Goal: Check status: Check status

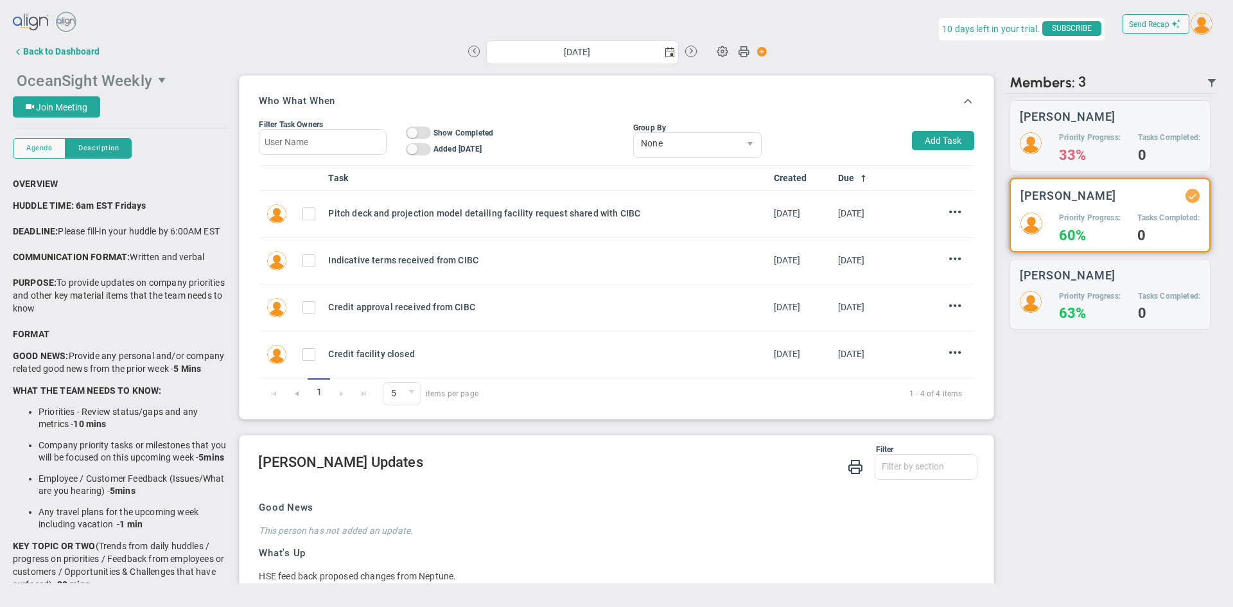
click at [91, 79] on span "OceanSight Weekly" at bounding box center [84, 81] width 135 height 18
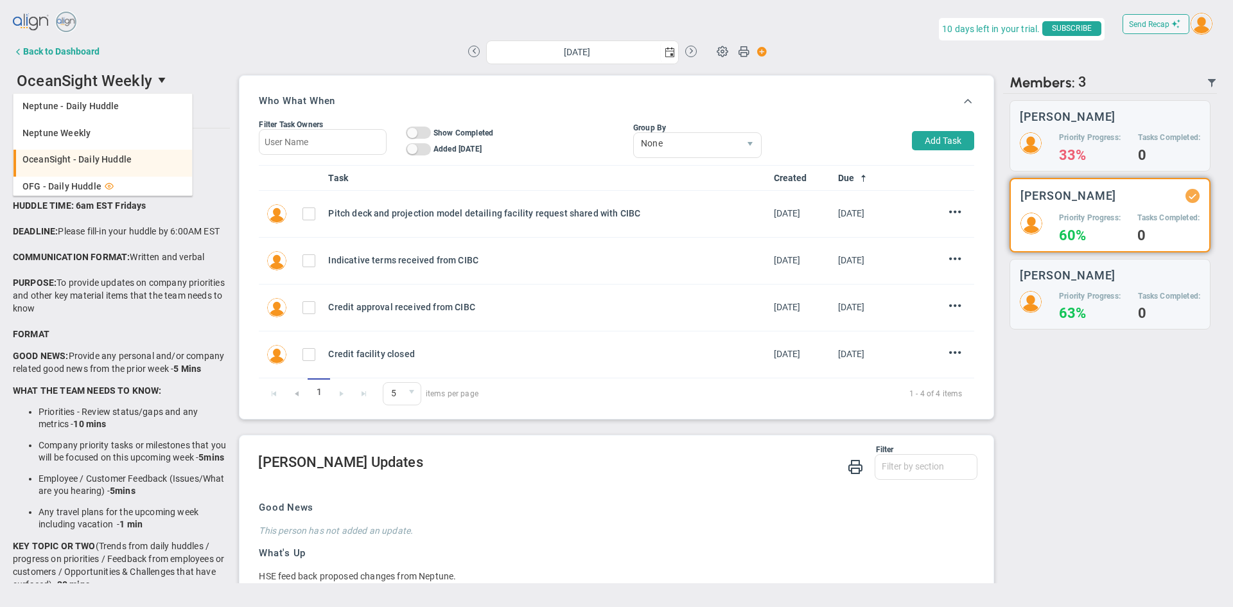
click at [69, 162] on span "OceanSight - Daily Huddle" at bounding box center [76, 159] width 109 height 9
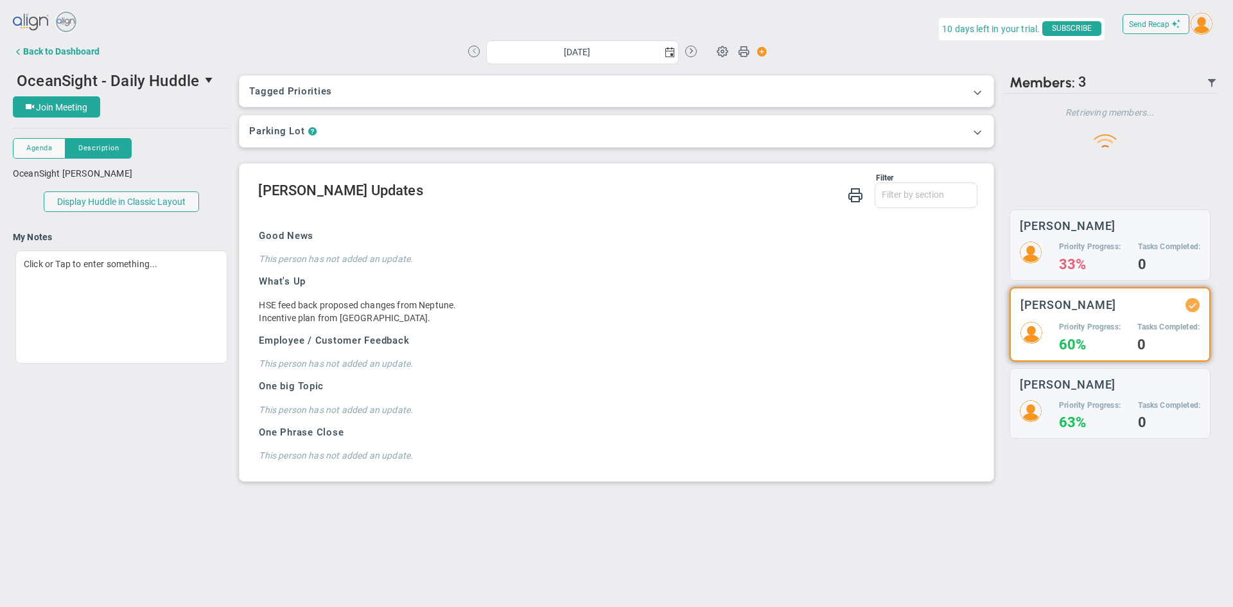
click at [472, 53] on button at bounding box center [474, 52] width 12 height 12
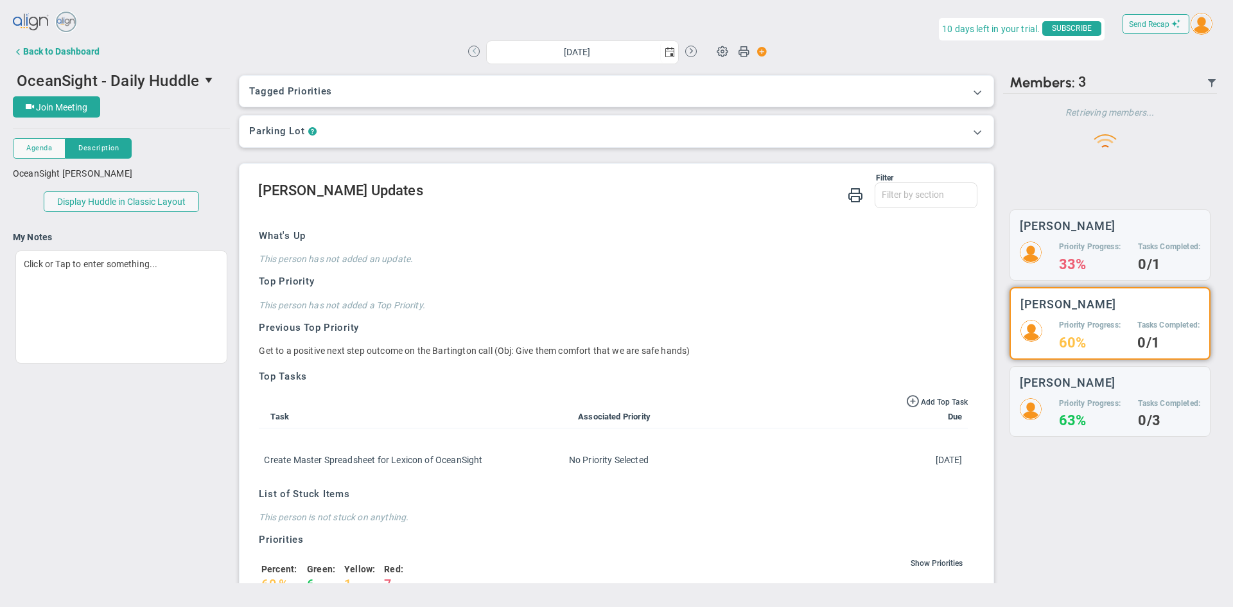
click at [472, 53] on button at bounding box center [474, 52] width 12 height 12
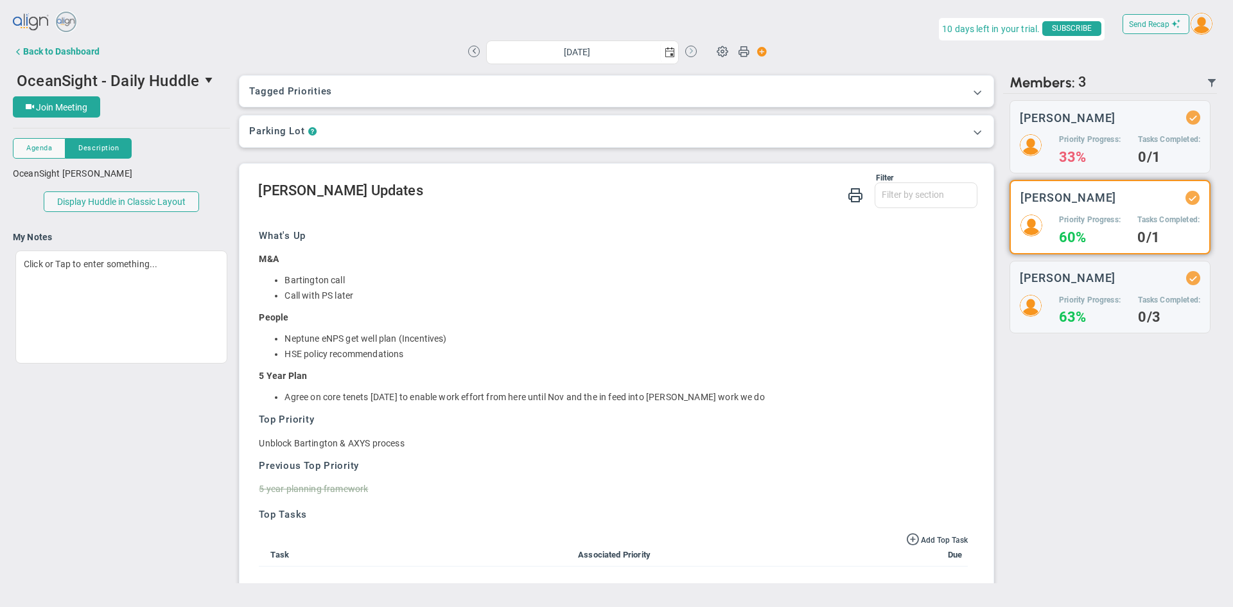
click at [693, 51] on button at bounding box center [691, 52] width 12 height 12
type input "[DATE]"
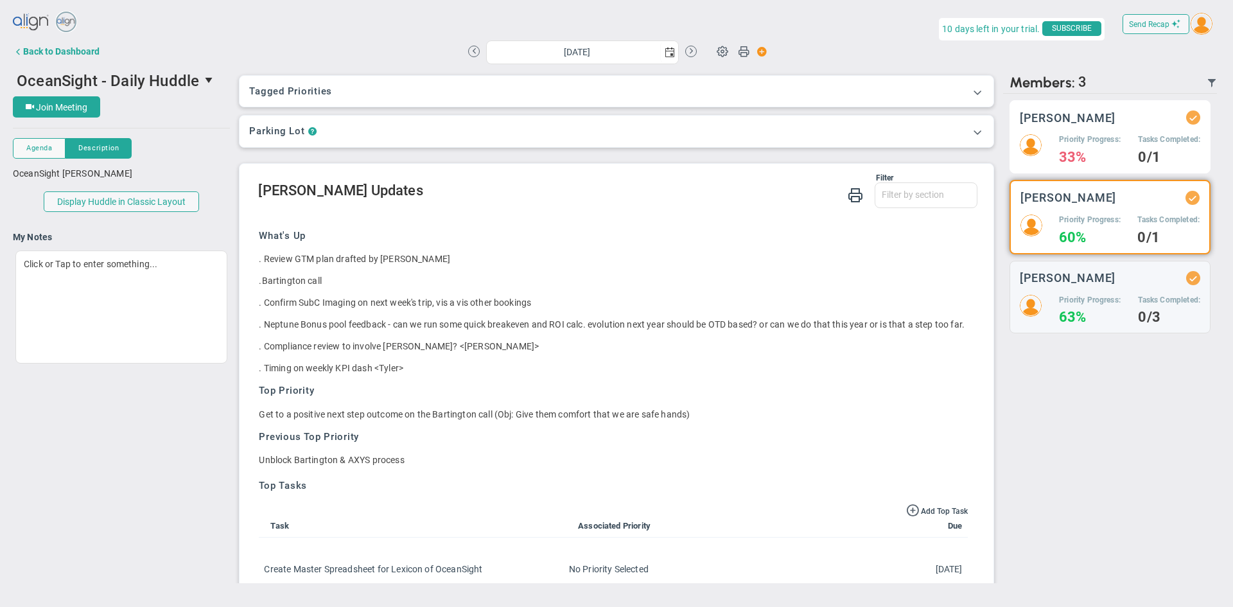
click at [1117, 137] on h5 "Priority Progress:" at bounding box center [1090, 139] width 62 height 11
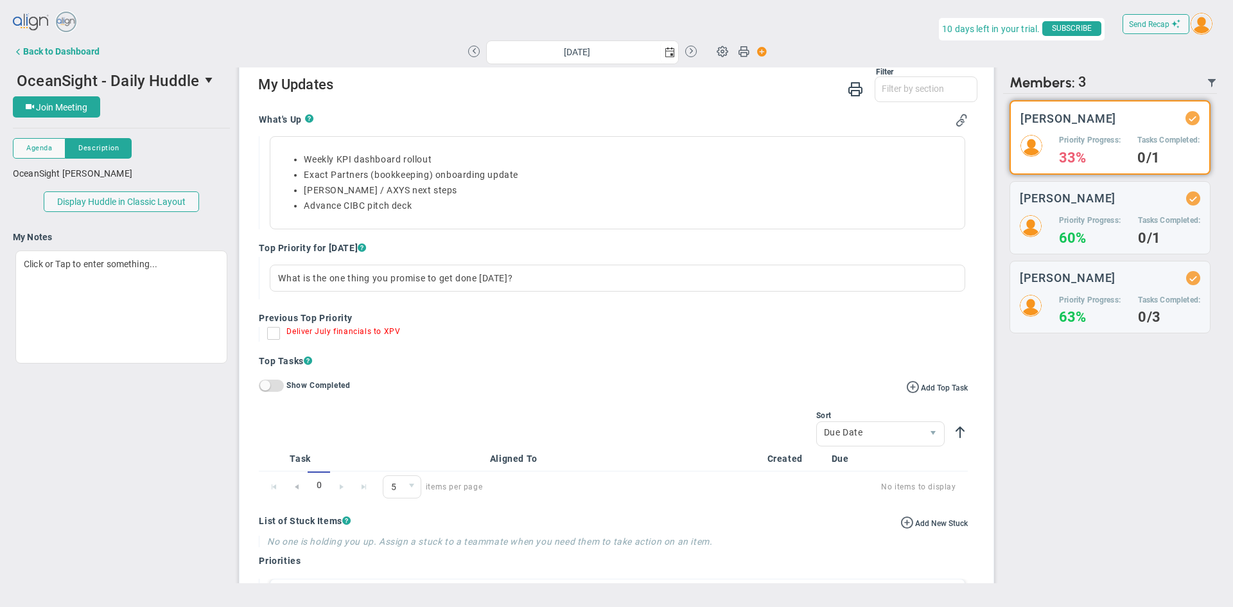
click at [274, 335] on input "Deliver July financials to XPV" at bounding box center [276, 335] width 13 height 13
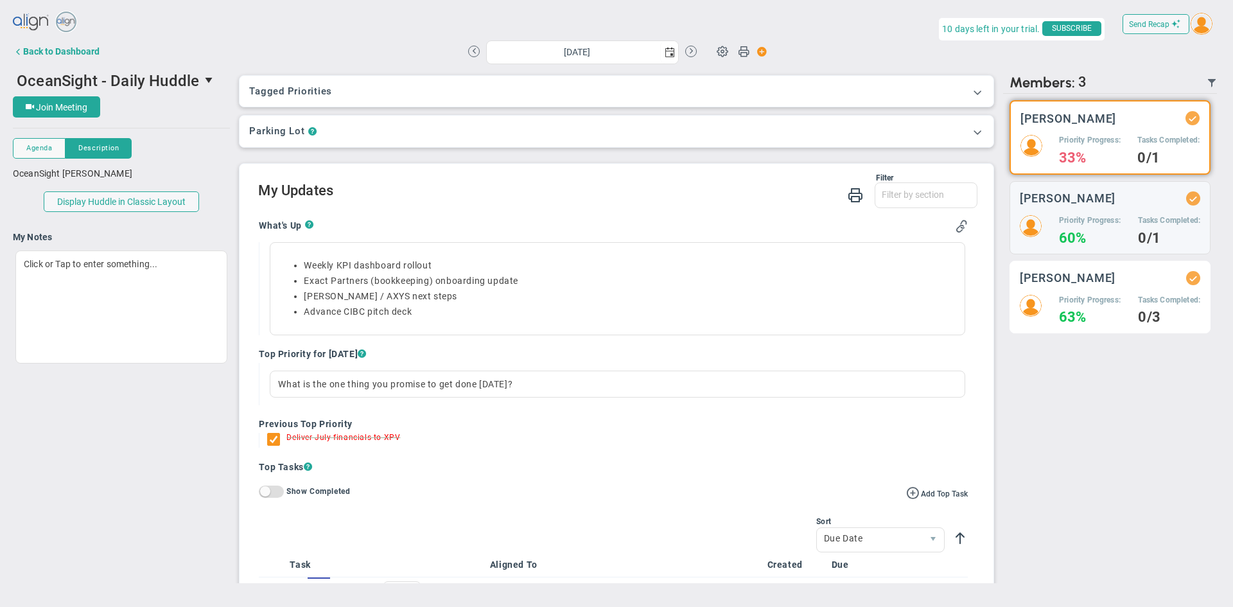
click at [1065, 295] on h5 "Priority Progress:" at bounding box center [1090, 300] width 62 height 11
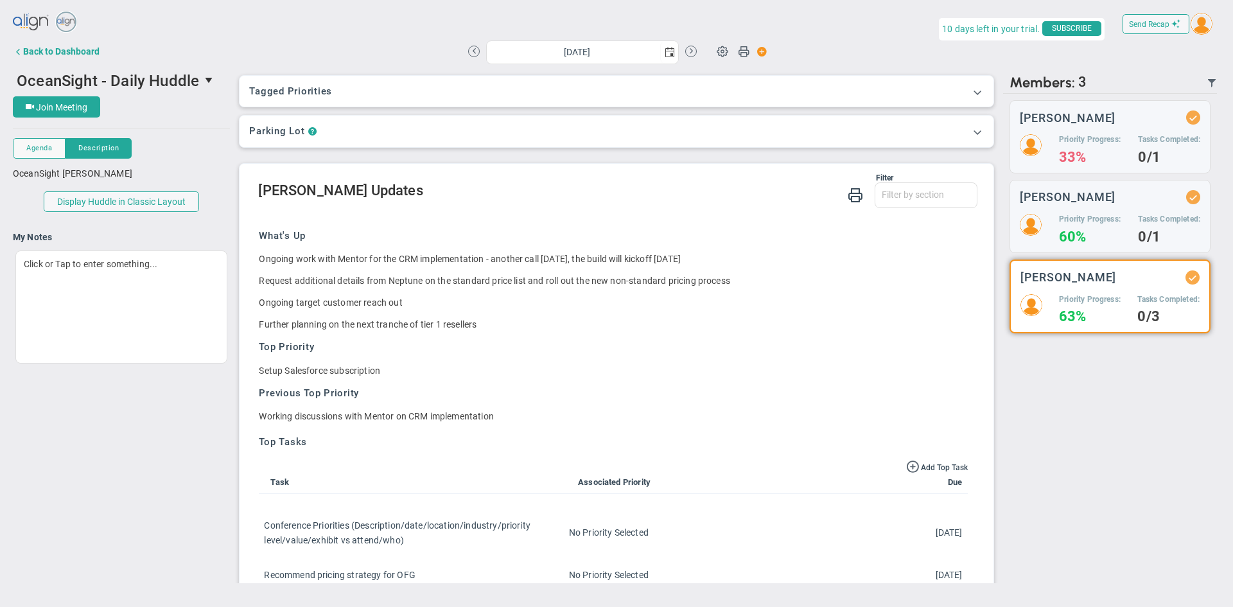
scroll to position [106, 0]
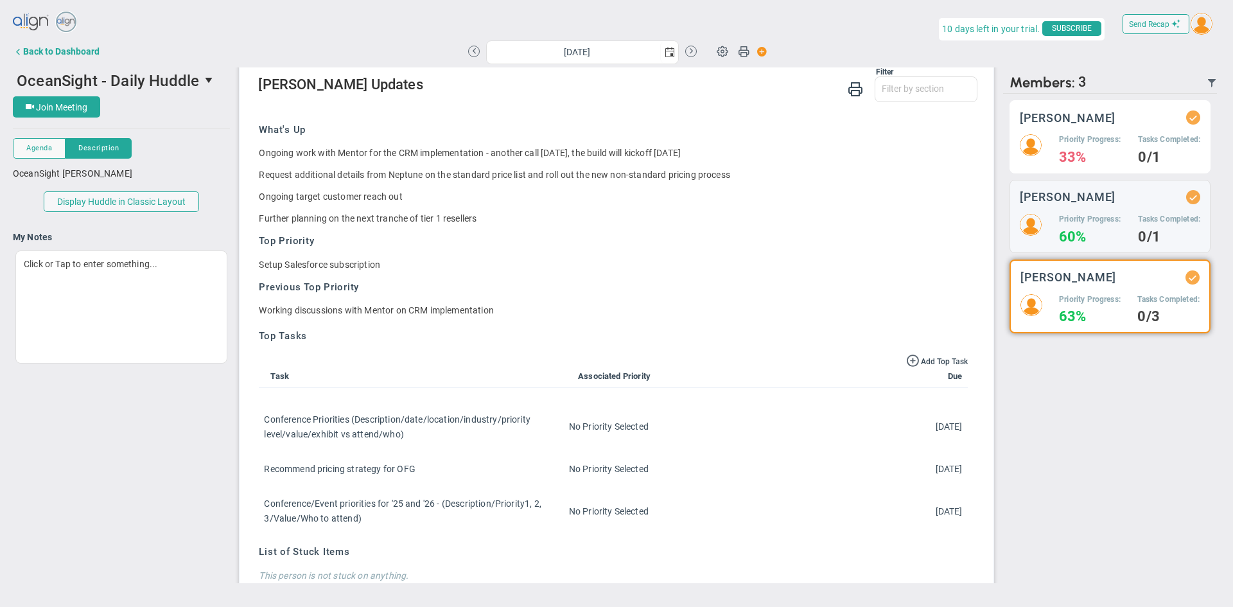
click at [1061, 137] on h5 "Priority Progress:" at bounding box center [1090, 139] width 62 height 11
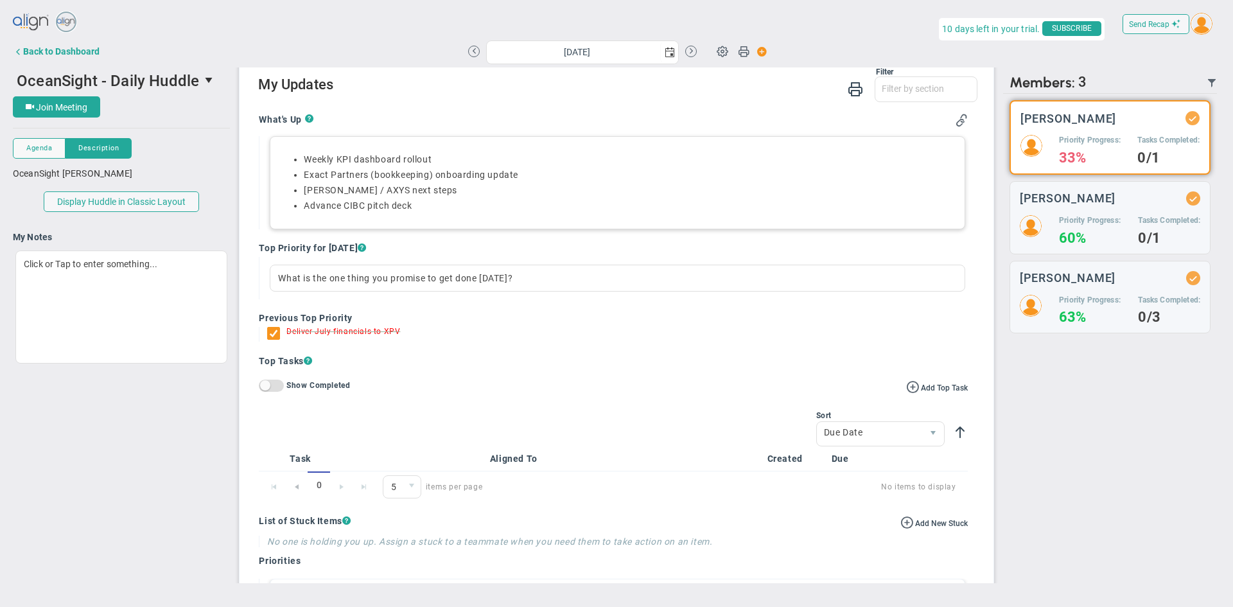
click at [535, 173] on li "Exact Partners (bookkeeping) onboarding update" at bounding box center [630, 175] width 652 height 12
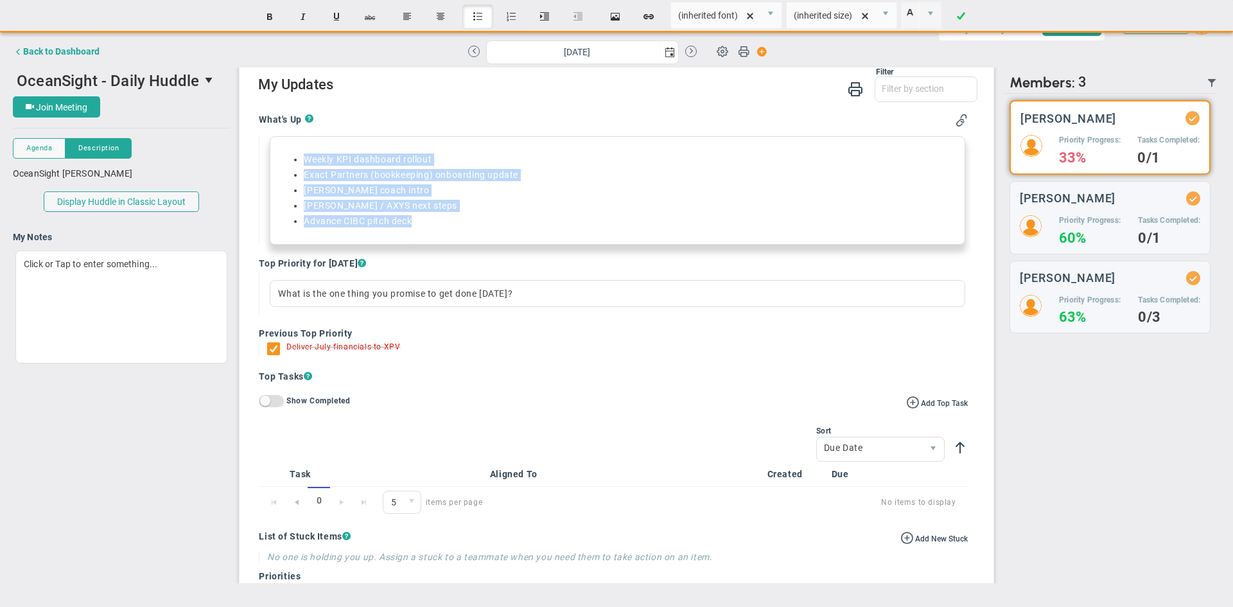
drag, startPoint x: 406, startPoint y: 207, endPoint x: 279, endPoint y: 135, distance: 146.9
click at [279, 135] on div "What's Up ? Weekly KPI dashboard rollout Exact Partners (bookkeeping) onboardin…" at bounding box center [613, 179] width 708 height 131
copy ul "Weekly KPI dashboard rollout Exact Partners (bookkeeping) onboarding update Pet…"
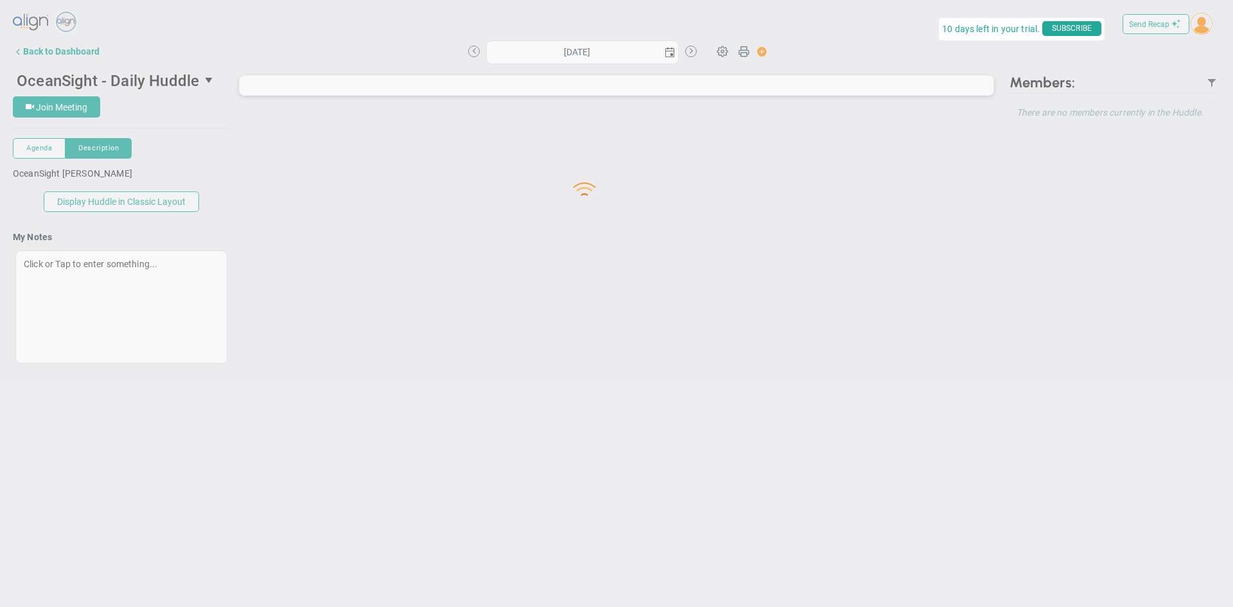
type input "[DATE]"
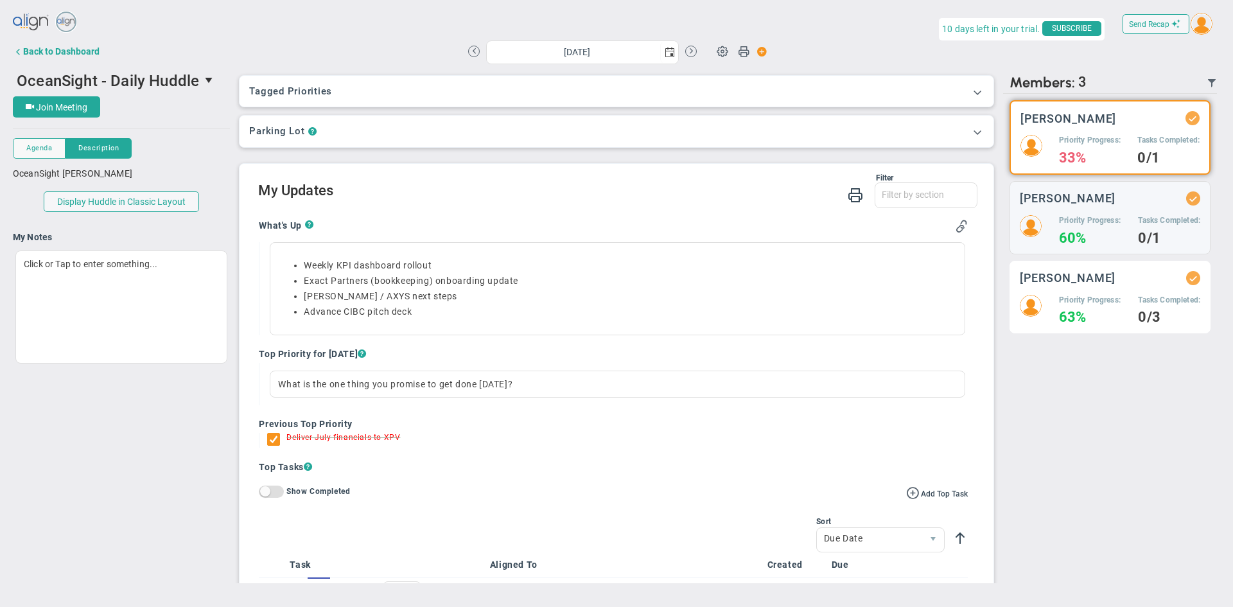
click at [1052, 280] on h3 "[PERSON_NAME]" at bounding box center [1068, 278] width 96 height 12
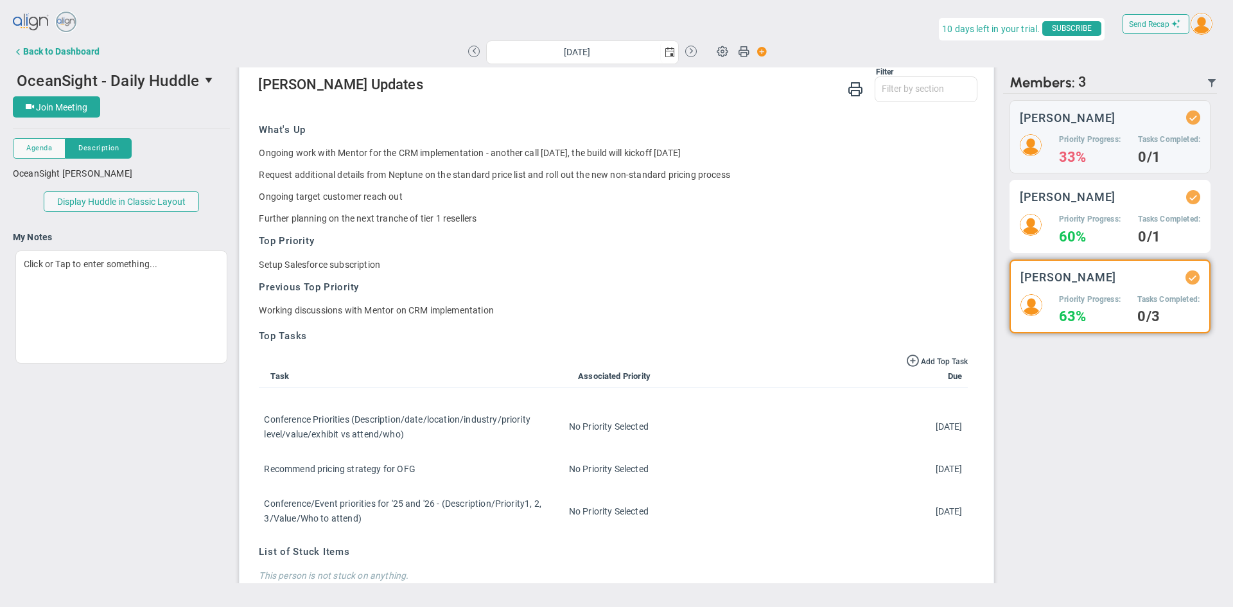
click at [1090, 207] on div "[PERSON_NAME] Priority Progress: 60% Tasks Completed: 0/1" at bounding box center [1109, 216] width 201 height 73
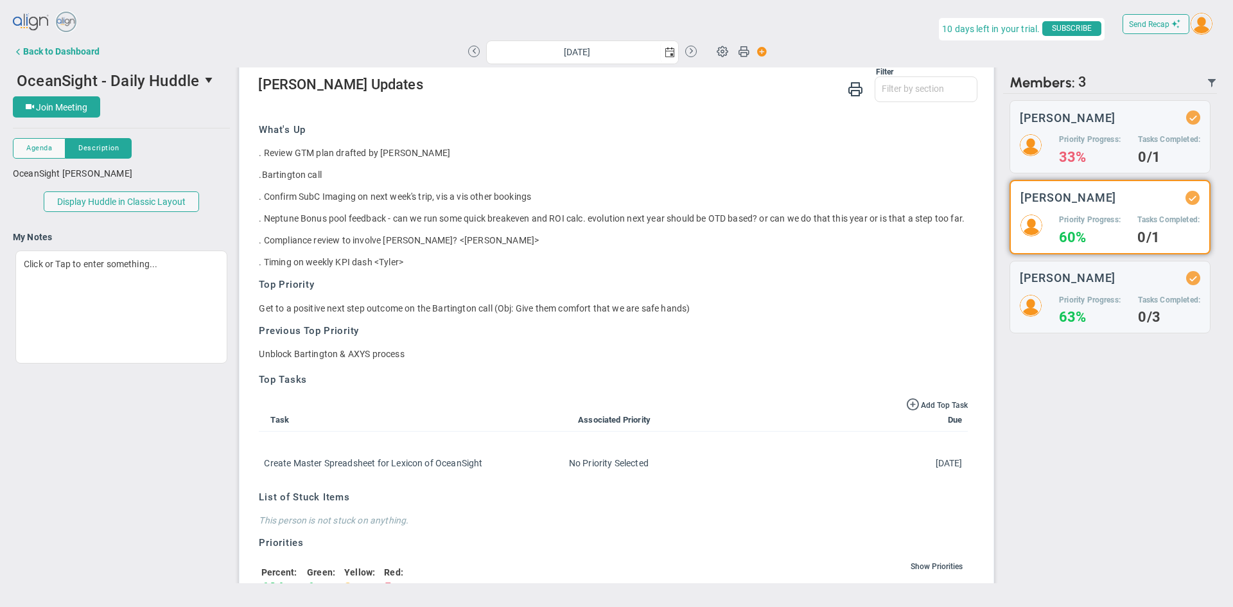
click at [265, 197] on p ". Confirm SubC Imaging on next week's trip, vis a vis other bookings" at bounding box center [613, 196] width 708 height 13
click at [263, 218] on p ". Neptune Bonus pool feedback - can we run some quick breakeven and ROI calc. e…" at bounding box center [613, 218] width 708 height 13
click at [1059, 135] on h5 "Priority Progress:" at bounding box center [1090, 139] width 62 height 11
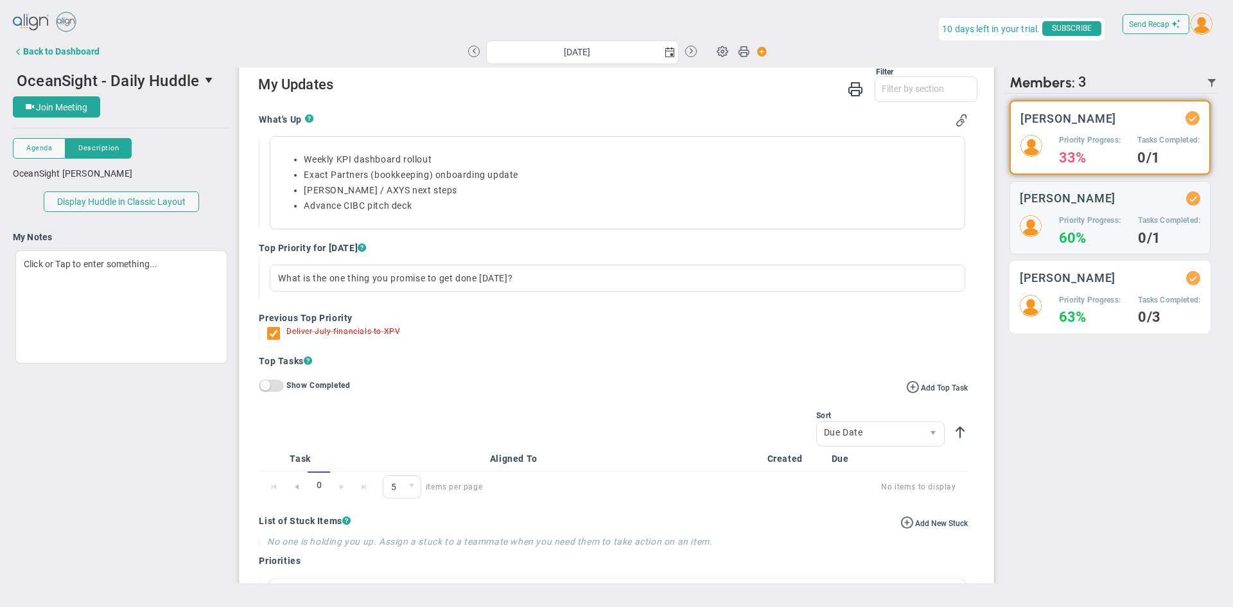
click at [1088, 272] on h3 "[PERSON_NAME]" at bounding box center [1068, 278] width 96 height 12
